Goal: Find specific page/section: Find specific page/section

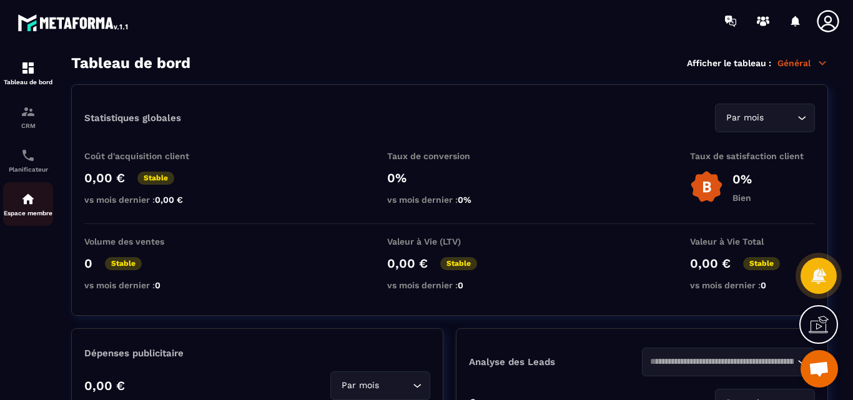
click at [21, 202] on img at bounding box center [28, 199] width 15 height 15
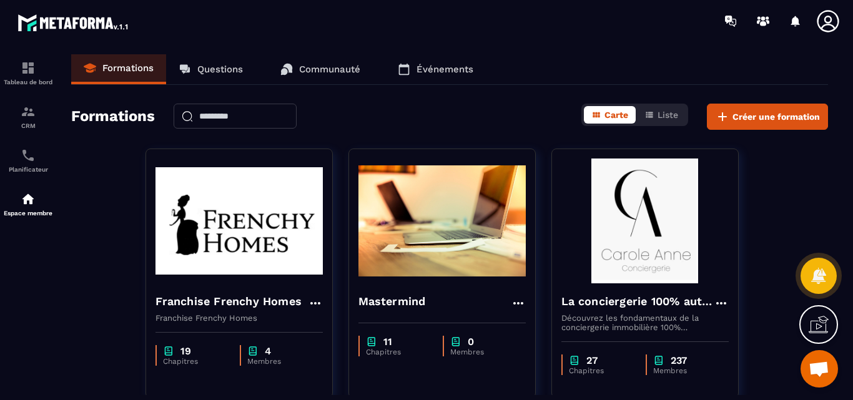
click at [217, 66] on p "Questions" at bounding box center [220, 69] width 46 height 11
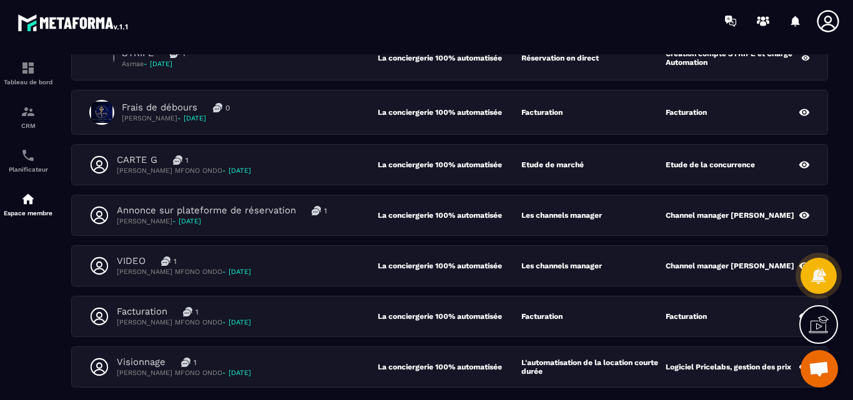
scroll to position [312, 0]
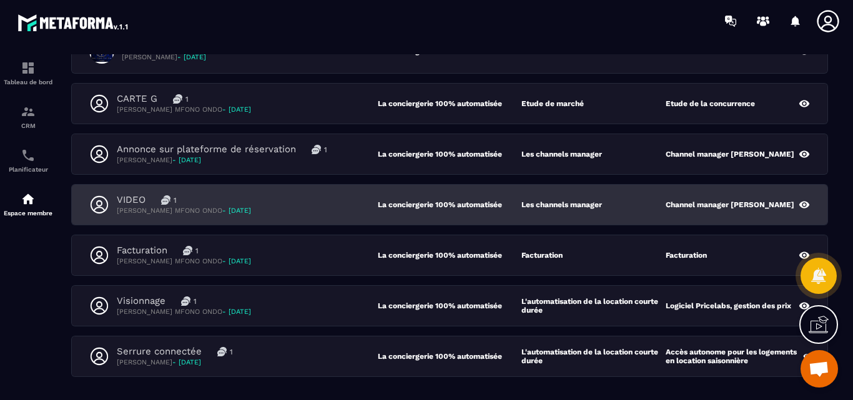
click at [130, 202] on p "VIDEO" at bounding box center [131, 200] width 29 height 12
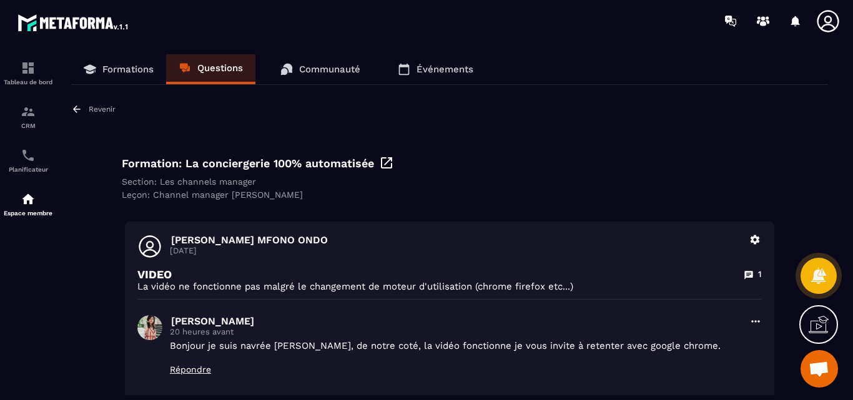
click at [104, 110] on p "Revenir" at bounding box center [102, 109] width 27 height 9
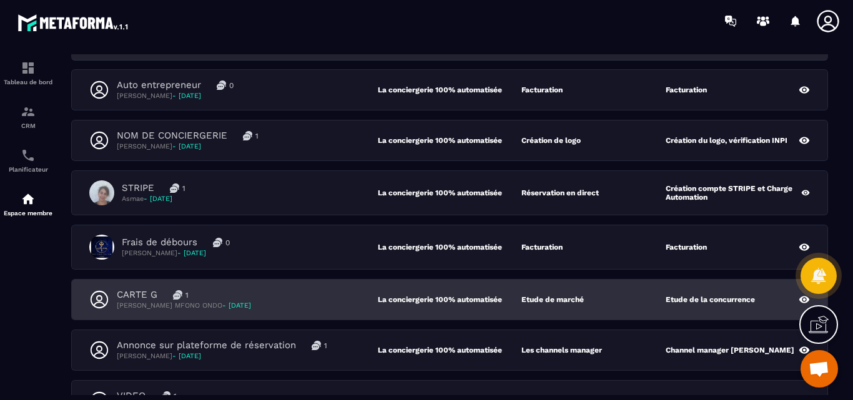
scroll to position [125, 0]
